Goal: Check status

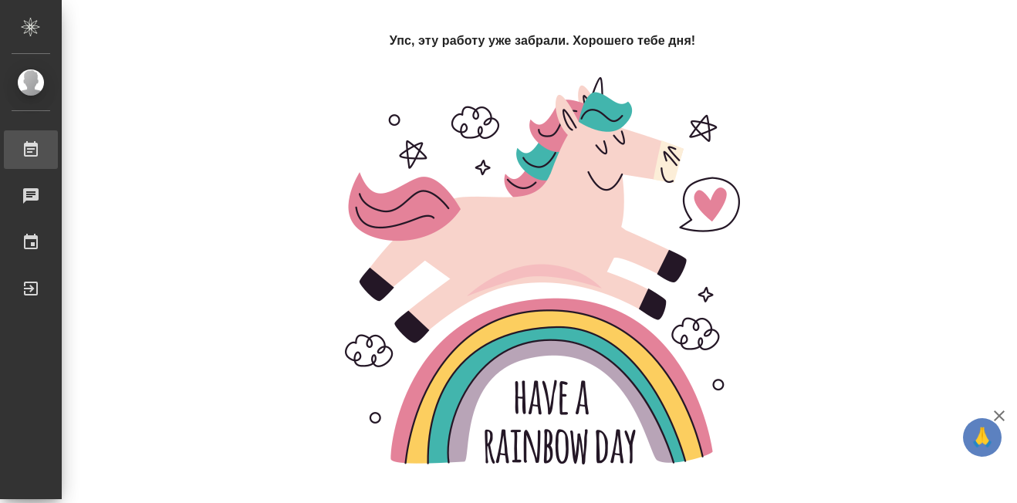
click at [31, 145] on div "Работы" at bounding box center [11, 149] width 39 height 23
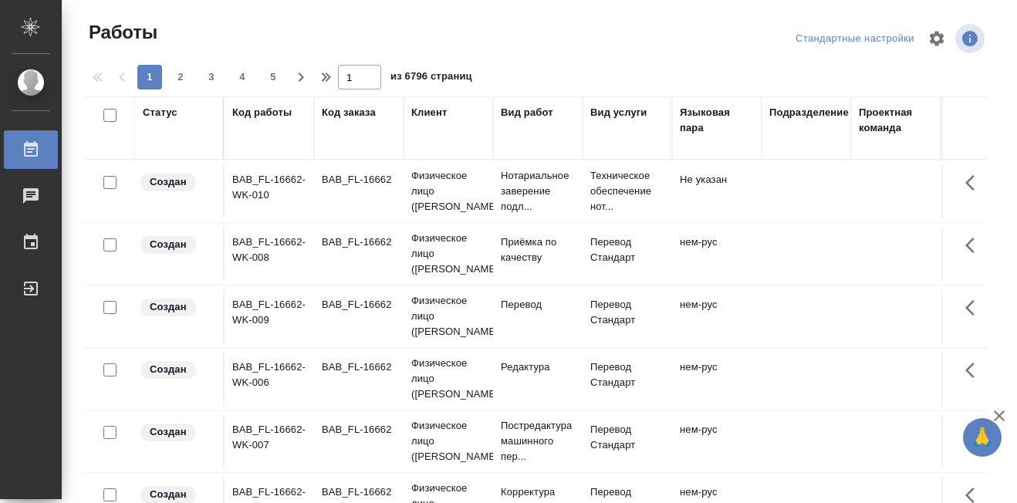
click at [259, 116] on div "Код работы" at bounding box center [261, 112] width 59 height 15
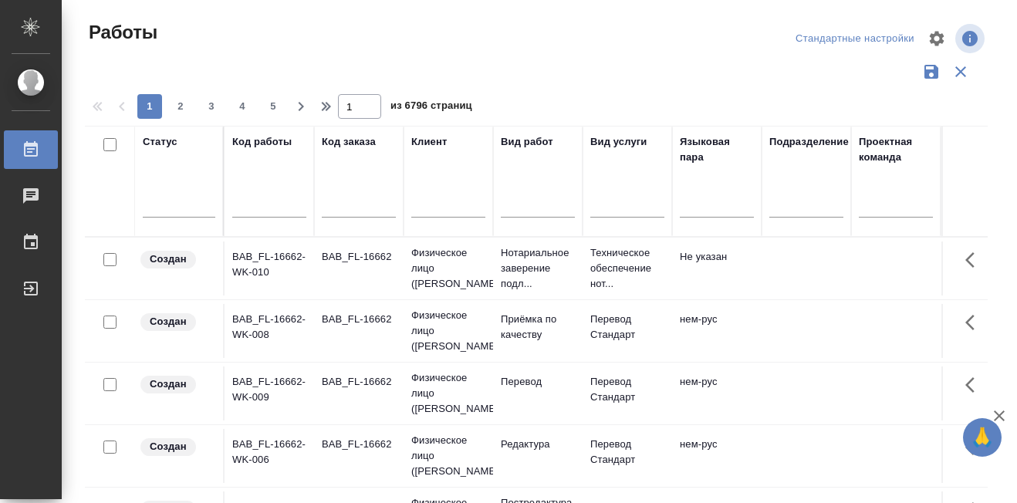
click at [258, 114] on div "1 2 3 4 5" at bounding box center [211, 106] width 154 height 25
paste input "S_SNF-6929"
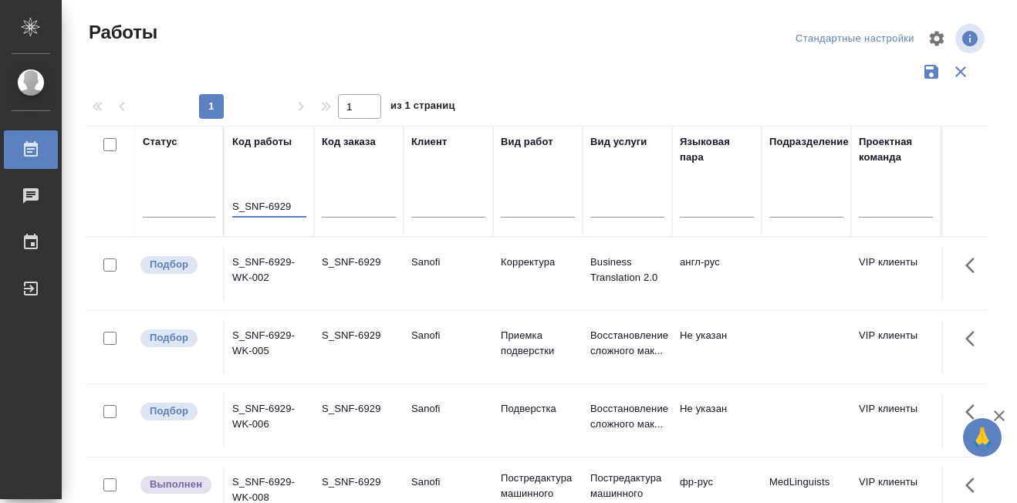
scroll to position [77, 0]
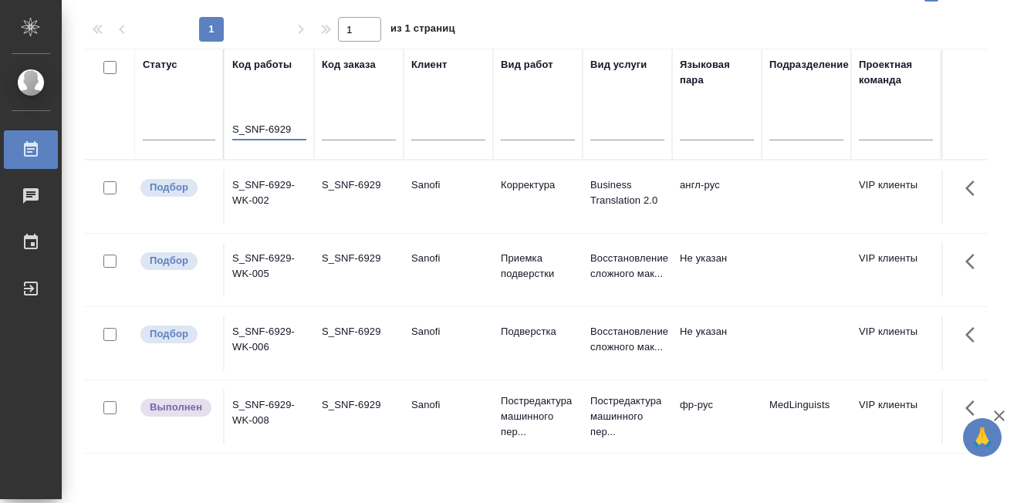
type input "S_SNF-6929"
click at [177, 403] on p "Выполнен" at bounding box center [176, 407] width 52 height 15
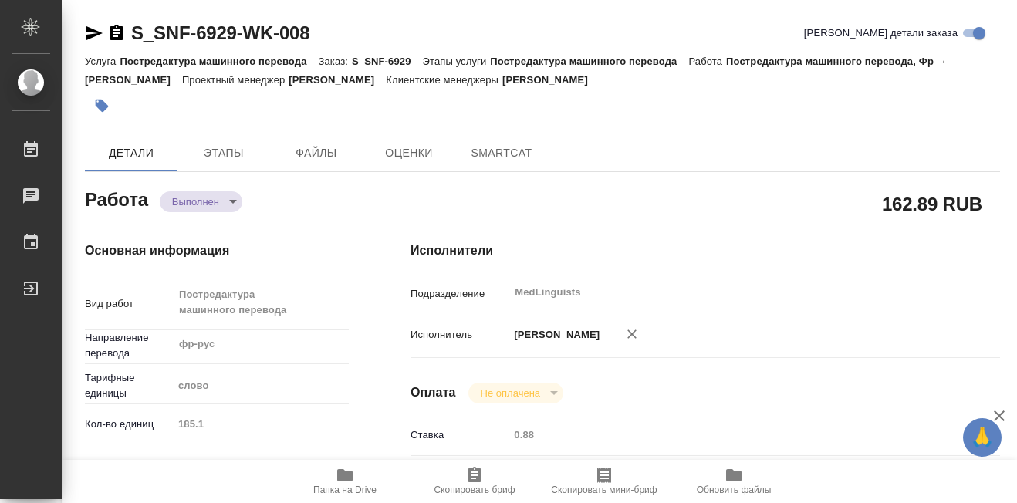
type textarea "x"
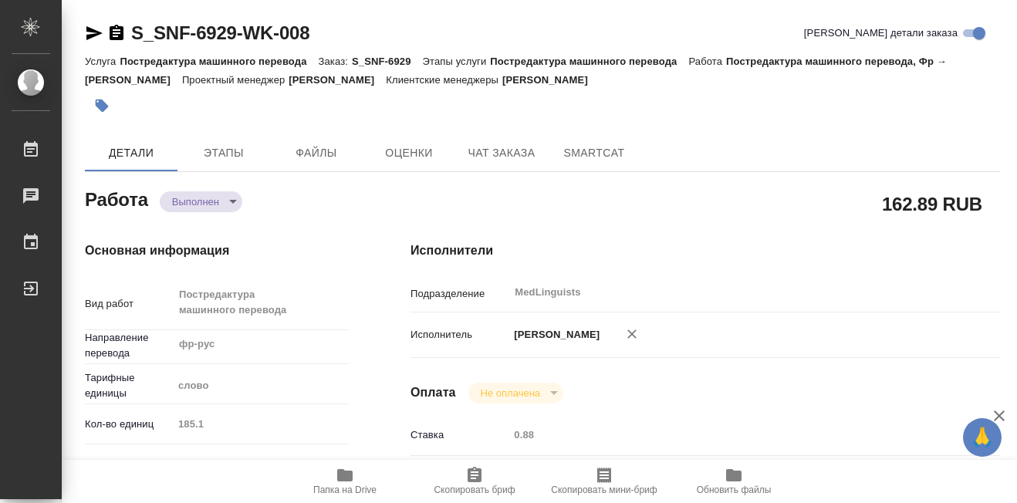
type textarea "x"
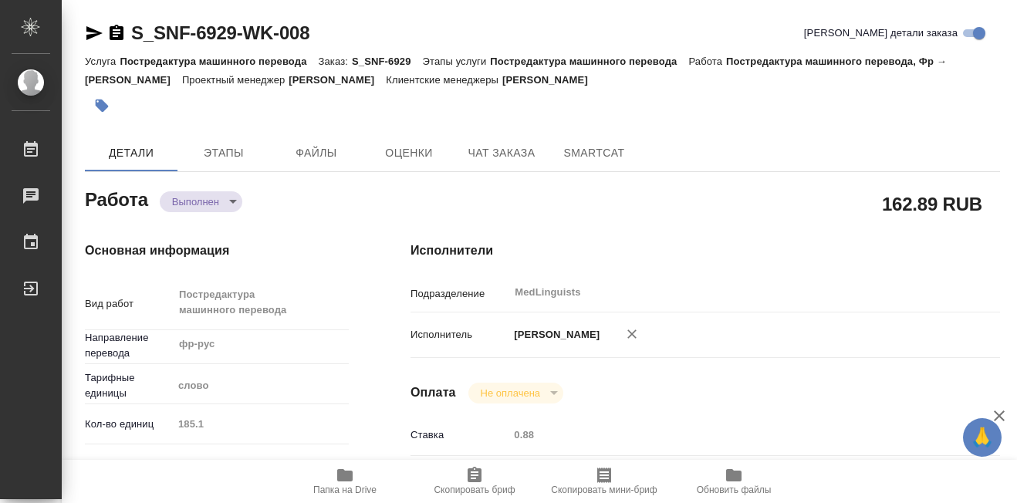
click at [353, 473] on icon "button" at bounding box center [345, 475] width 19 height 19
type textarea "x"
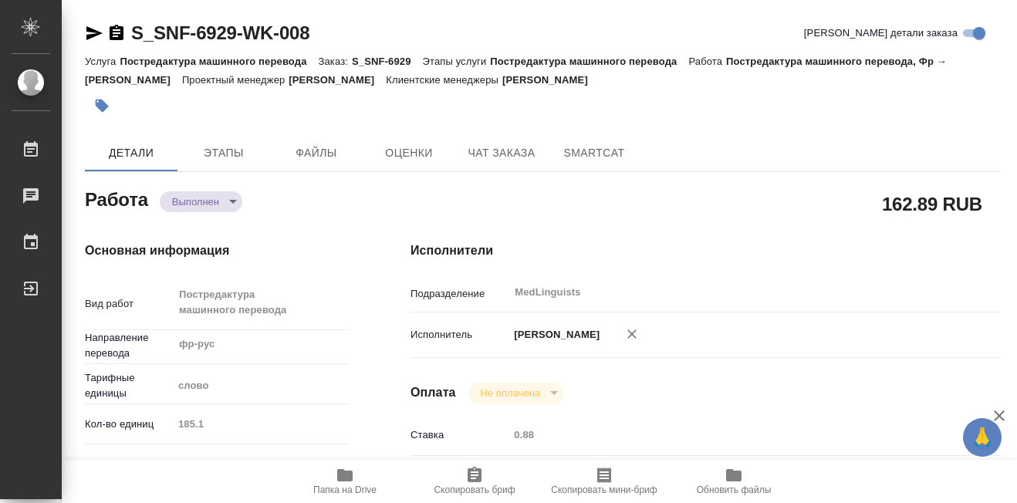
type textarea "x"
click at [353, 473] on icon "button" at bounding box center [345, 475] width 19 height 19
type textarea "x"
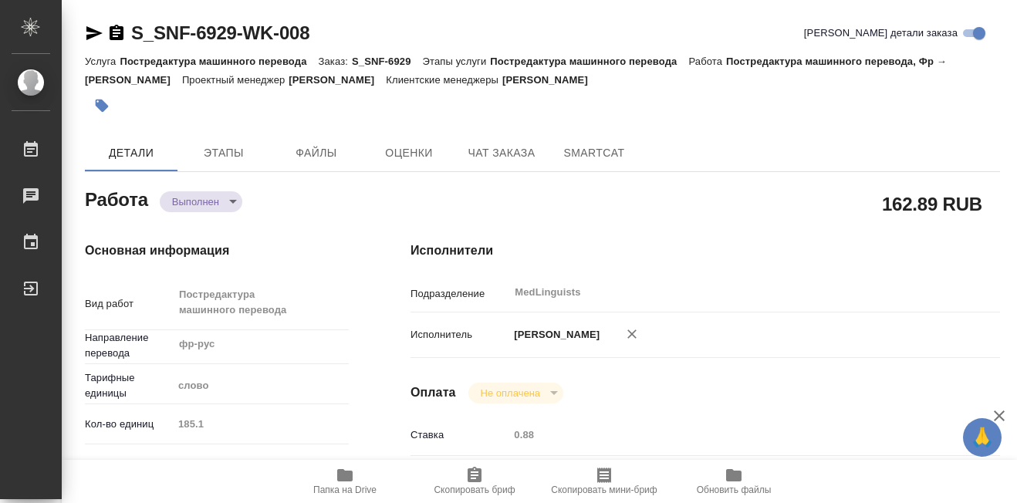
type textarea "x"
